Goal: Information Seeking & Learning: Learn about a topic

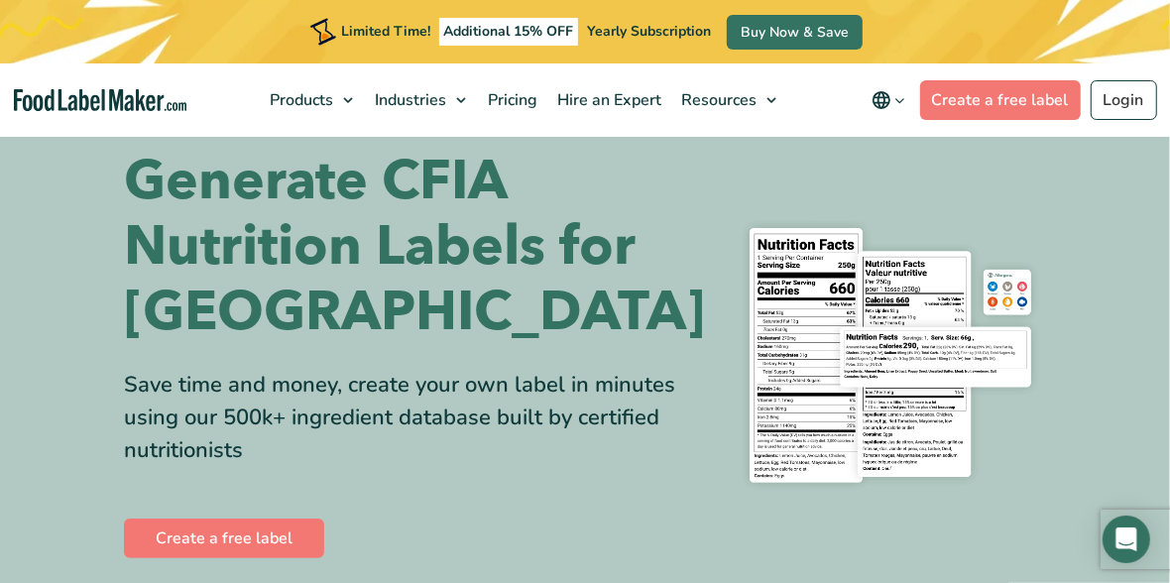
scroll to position [25, 0]
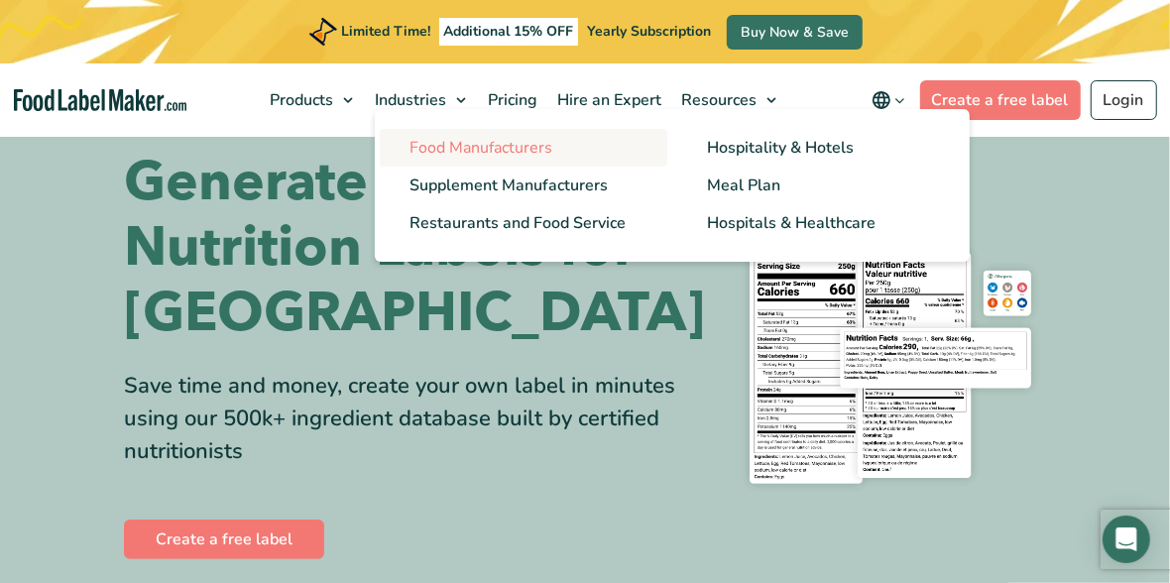
click at [486, 145] on span "Food Manufacturers" at bounding box center [480, 148] width 143 height 22
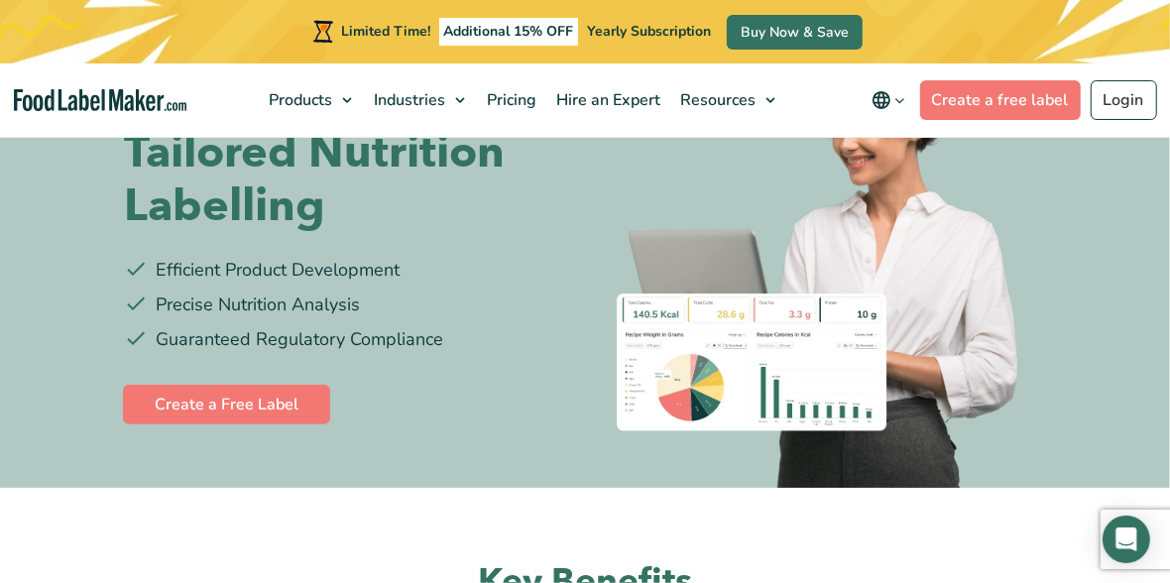
scroll to position [170, 0]
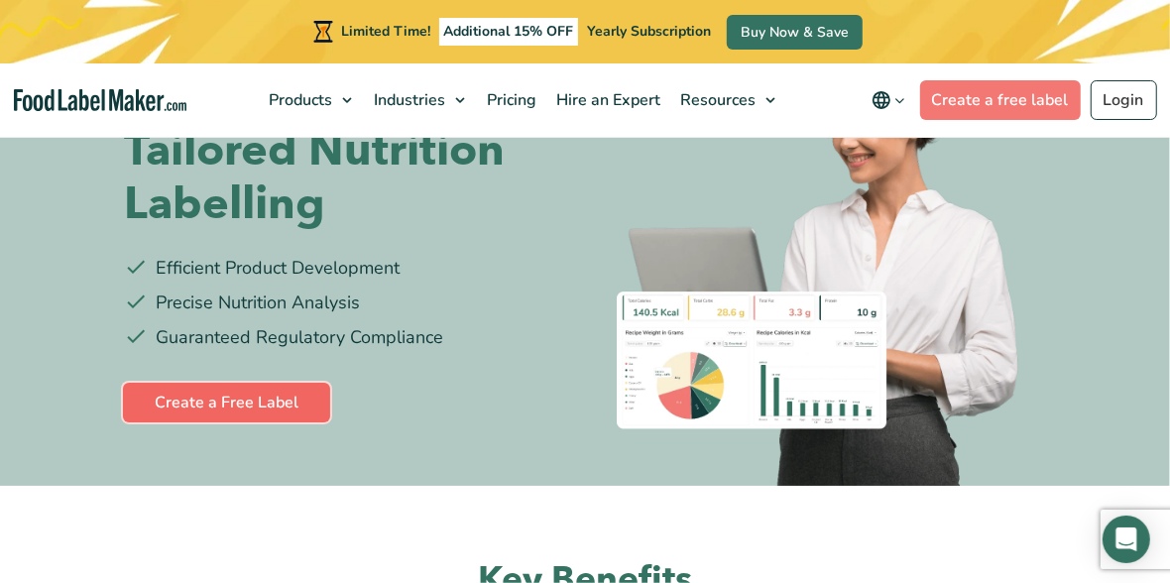
click at [233, 402] on link "Create a Free Label" at bounding box center [226, 403] width 207 height 40
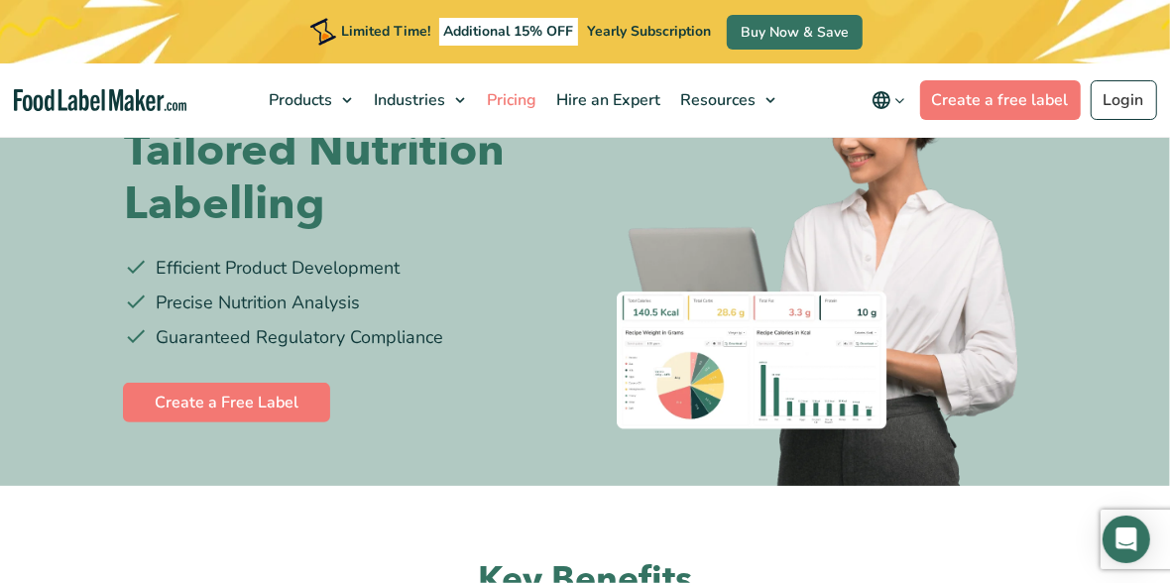
click at [517, 100] on span "Pricing" at bounding box center [510, 100] width 57 height 22
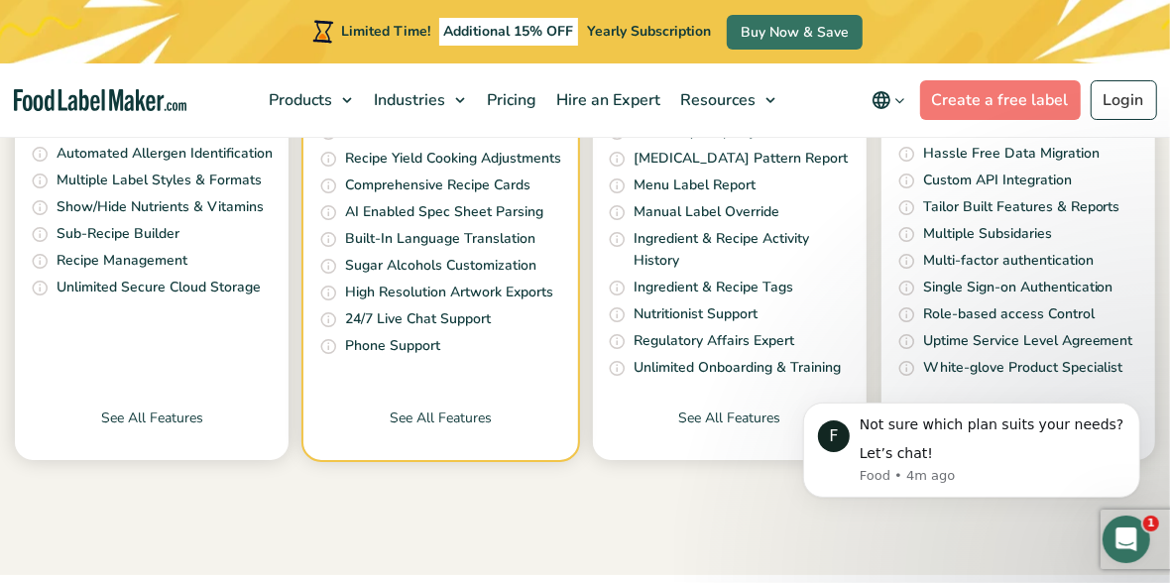
scroll to position [835, 0]
click at [440, 415] on link "See All Features" at bounding box center [440, 434] width 274 height 53
